Goal: Transaction & Acquisition: Purchase product/service

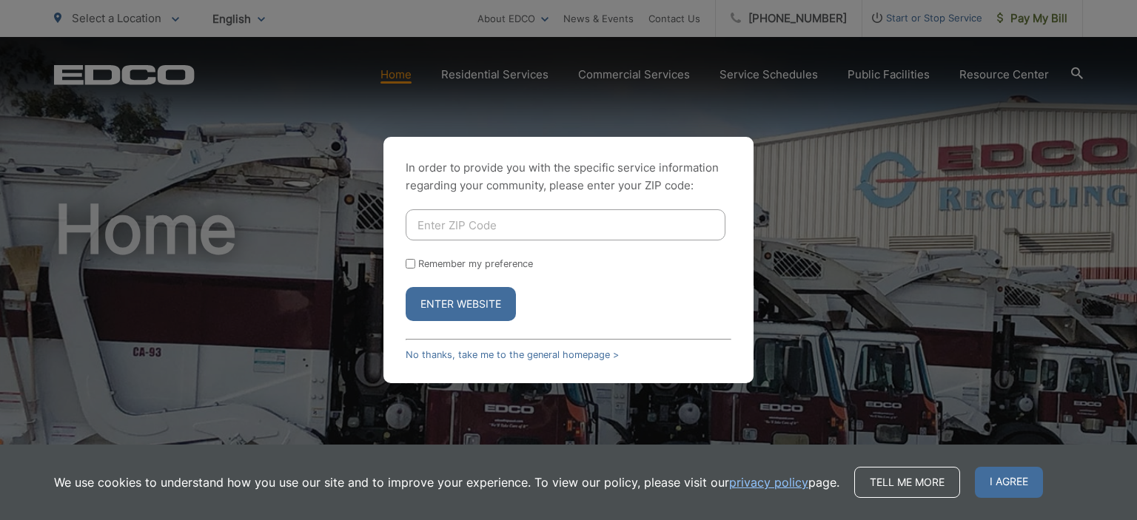
click at [458, 224] on input "Enter ZIP Code" at bounding box center [566, 225] width 320 height 31
type input "92024"
click at [410, 267] on input "Remember my preference" at bounding box center [411, 264] width 10 height 10
checkbox input "true"
click at [435, 304] on button "Enter Website" at bounding box center [461, 304] width 110 height 34
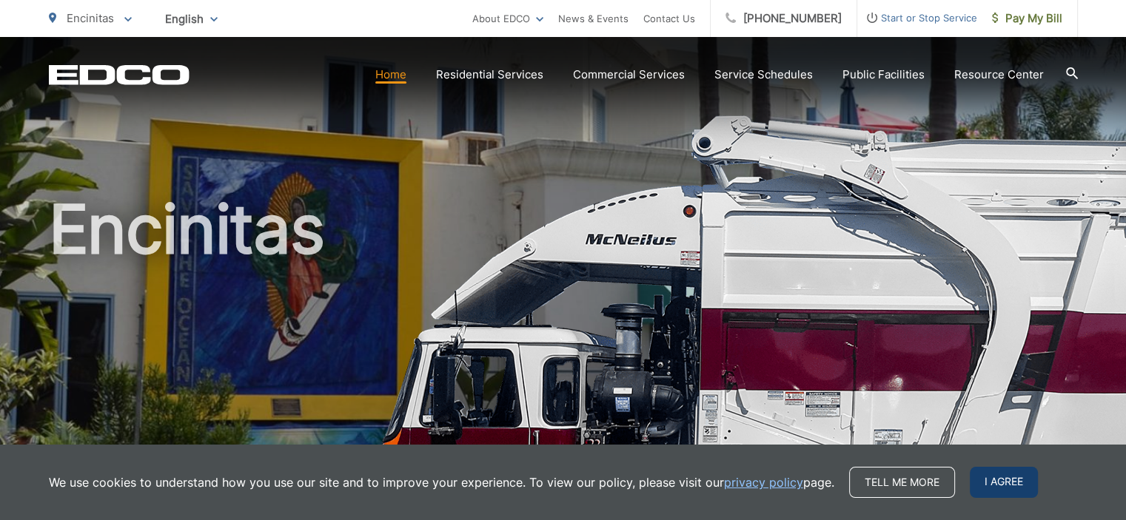
click at [1016, 483] on span "I agree" at bounding box center [1004, 482] width 68 height 31
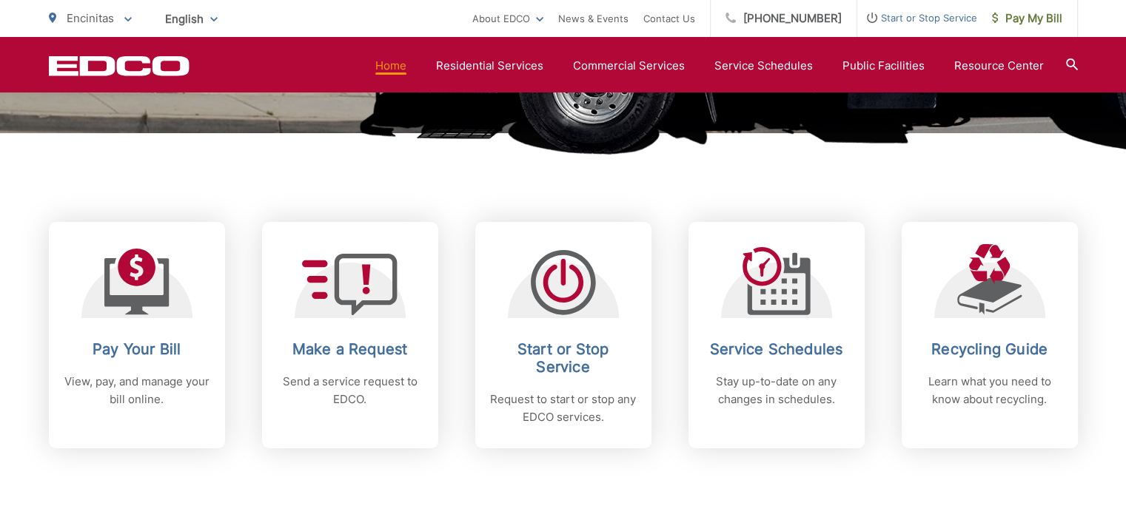
scroll to position [518, 0]
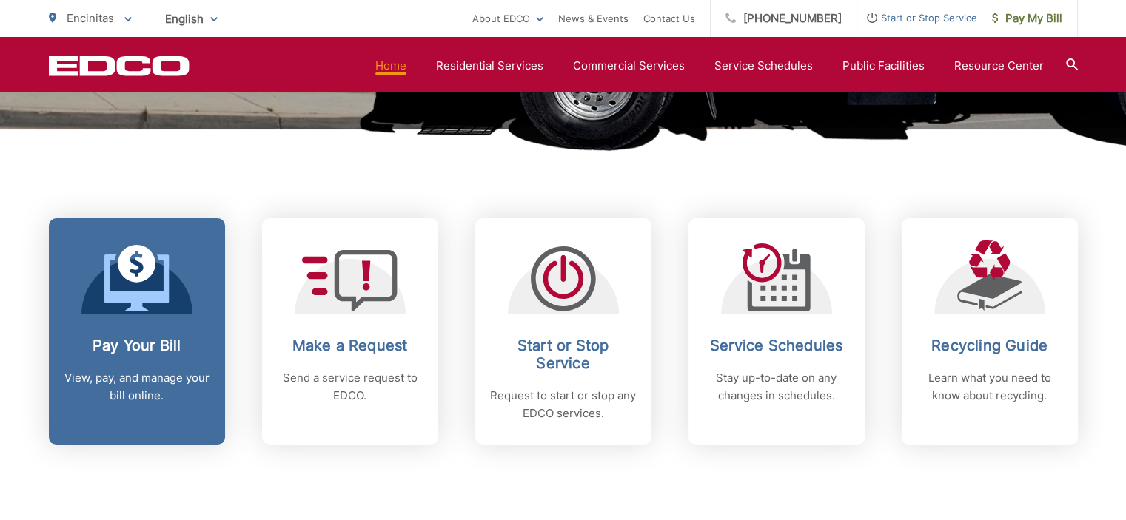
click at [140, 342] on h2 "Pay Your Bill" at bounding box center [137, 346] width 147 height 18
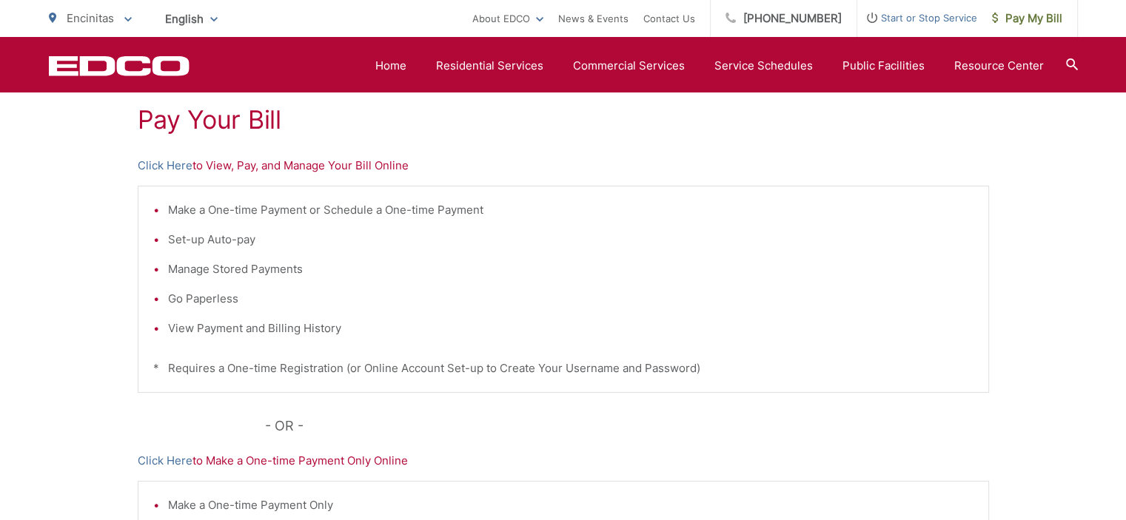
scroll to position [275, 0]
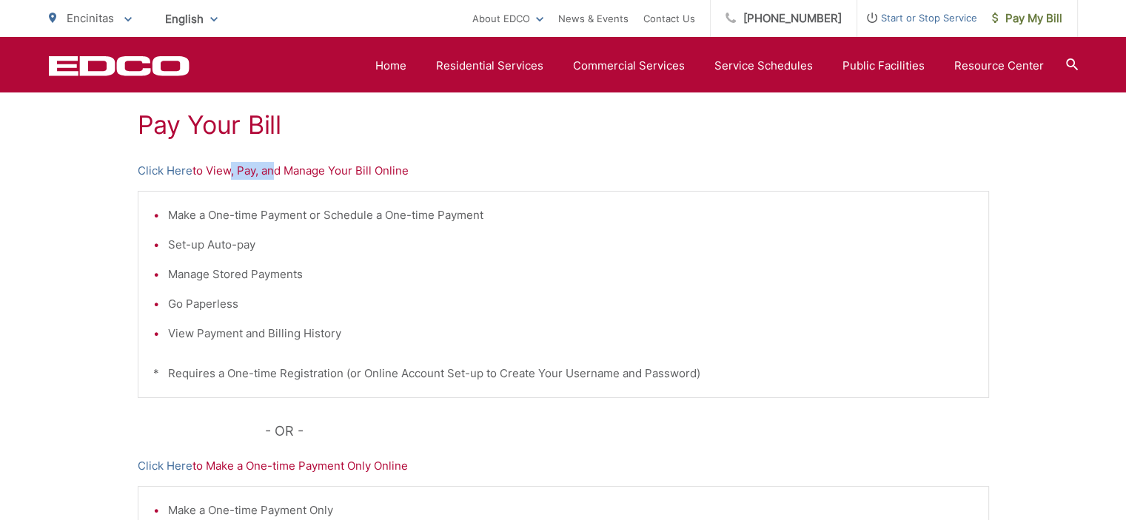
drag, startPoint x: 225, startPoint y: 176, endPoint x: 271, endPoint y: 161, distance: 48.5
click at [271, 161] on div "Pay Your [PERSON_NAME] Here to View, Pay, and Manage Your Bill Online Make a On…" at bounding box center [563, 353] width 851 height 665
click at [167, 168] on link "Click Here" at bounding box center [165, 171] width 55 height 18
